Goal: Information Seeking & Learning: Learn about a topic

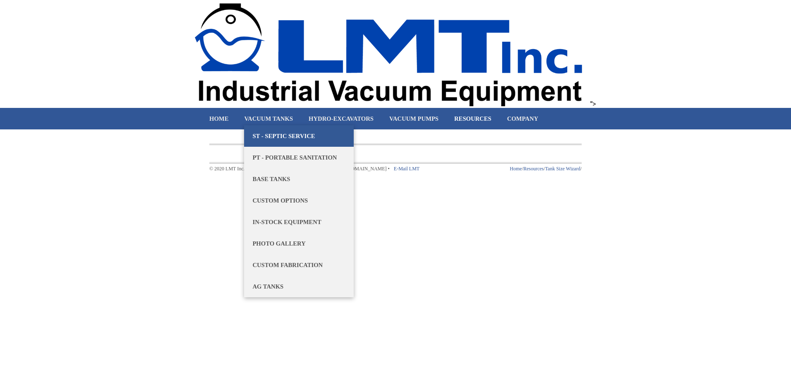
click at [276, 131] on link "ST - Septic Service" at bounding box center [299, 135] width 110 height 21
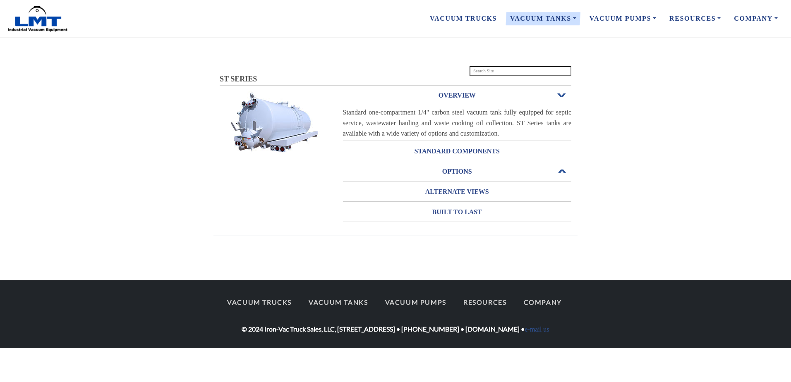
click at [563, 172] on span "Open or Close" at bounding box center [561, 172] width 11 height 6
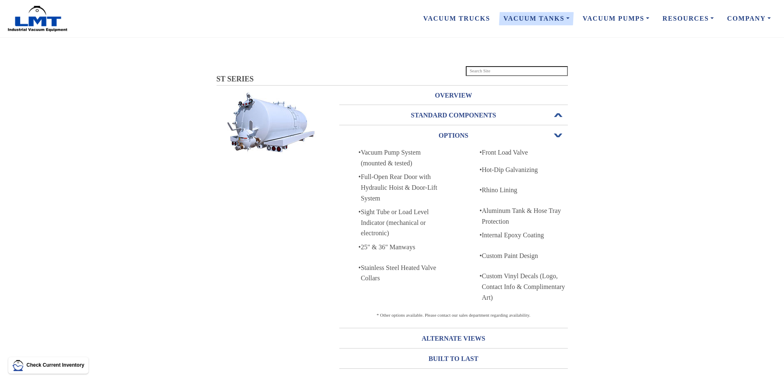
click at [557, 115] on span "Open or Close" at bounding box center [558, 115] width 11 height 6
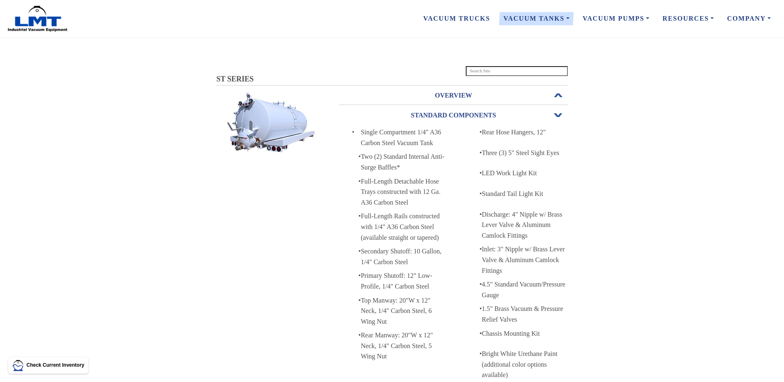
click at [459, 94] on h3 "OVERVIEW" at bounding box center [453, 95] width 229 height 13
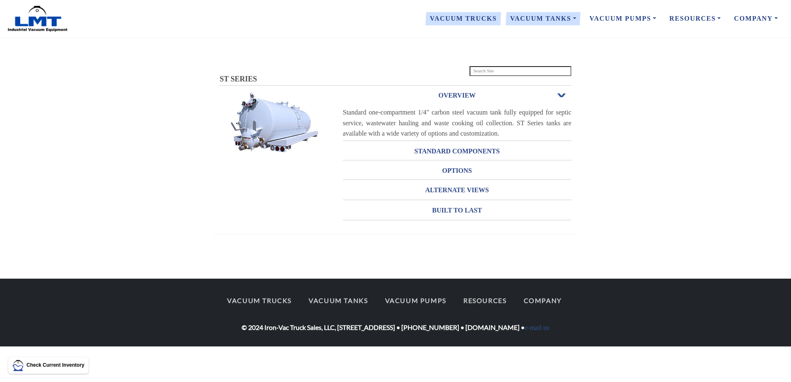
click at [464, 19] on link "Vacuum Trucks" at bounding box center [463, 18] width 80 height 17
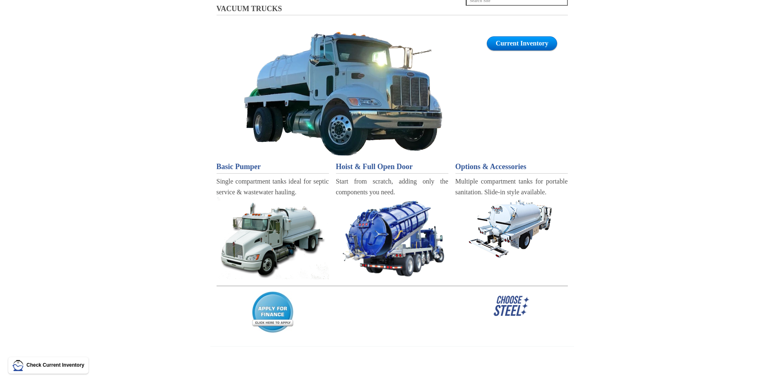
scroll to position [83, 0]
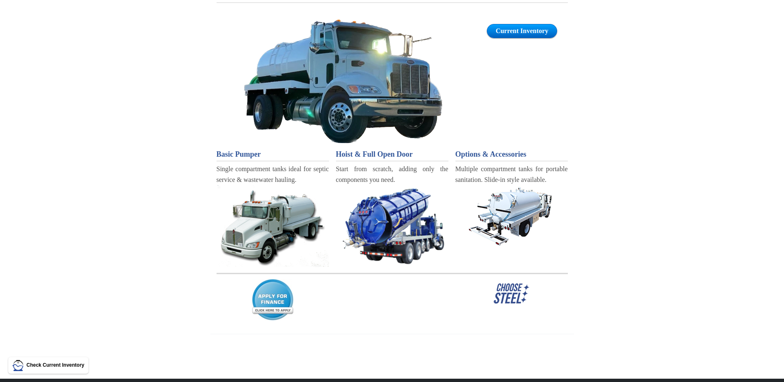
click at [274, 216] on img at bounding box center [273, 226] width 112 height 82
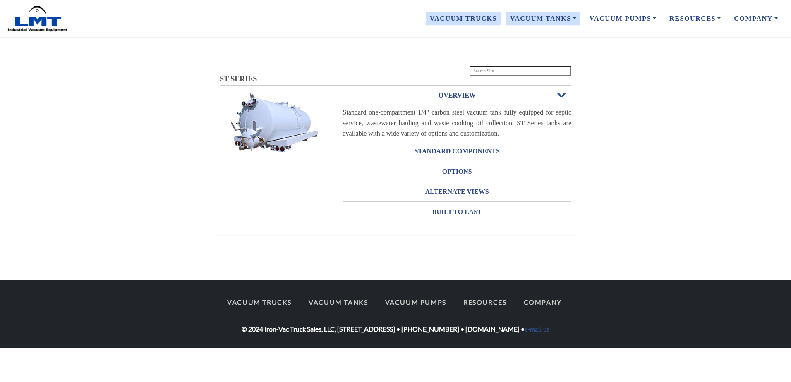
click at [473, 16] on link "Vacuum Trucks" at bounding box center [463, 18] width 80 height 17
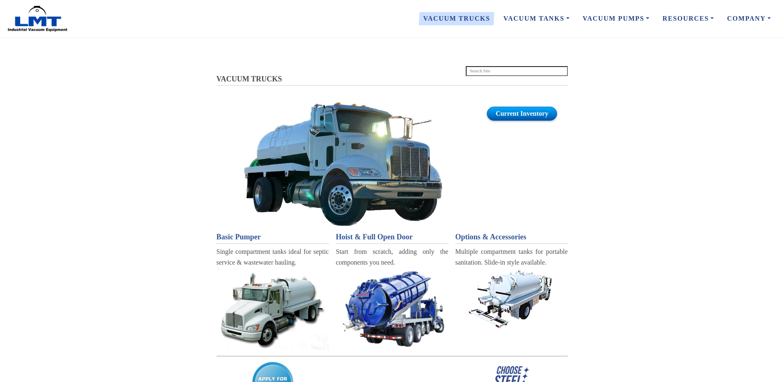
click at [533, 115] on link "Current Inventory" at bounding box center [522, 114] width 70 height 14
